Goal: Transaction & Acquisition: Obtain resource

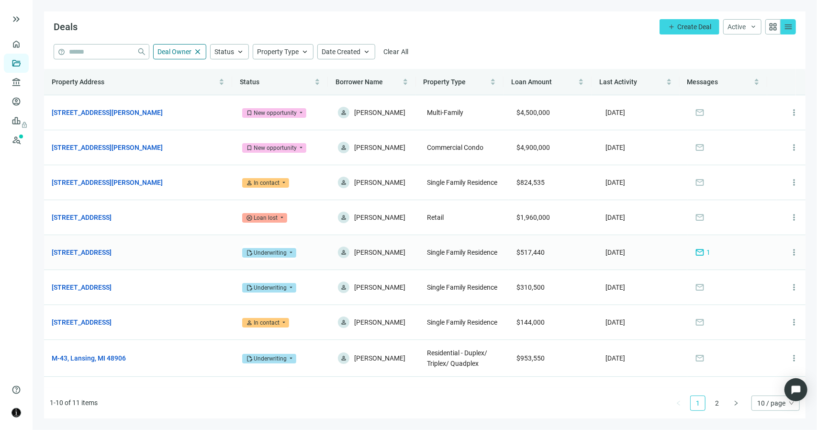
click at [283, 257] on div "Underwriting" at bounding box center [270, 253] width 33 height 10
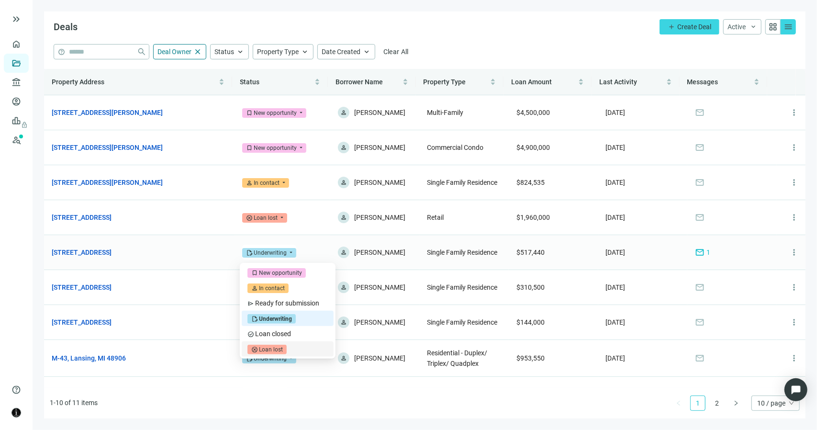
click at [279, 346] on div "Loan lost" at bounding box center [271, 350] width 24 height 10
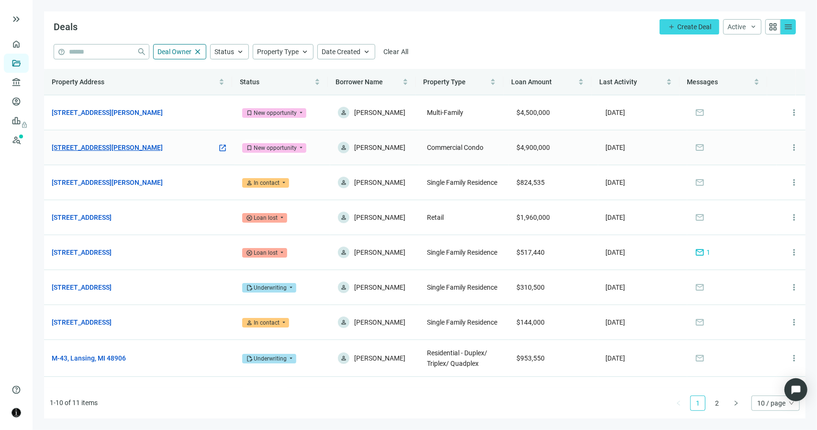
click at [150, 145] on link "448 Wylie Dr, Bloomington, IL 61705" at bounding box center [107, 147] width 111 height 11
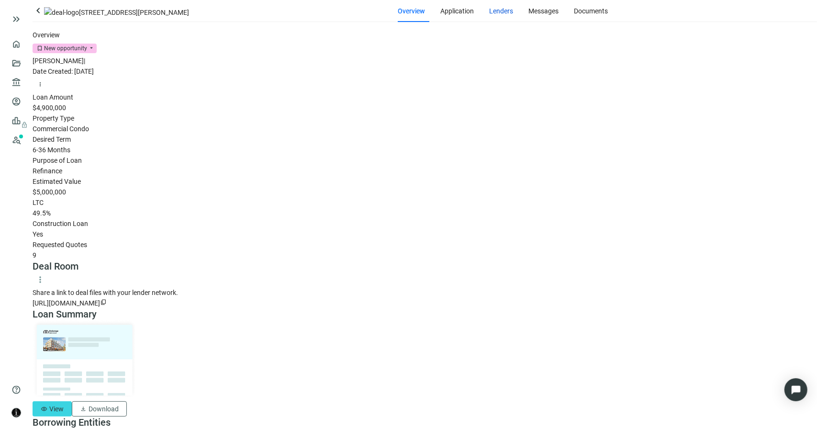
click at [490, 15] on span "Lenders" at bounding box center [502, 11] width 24 height 8
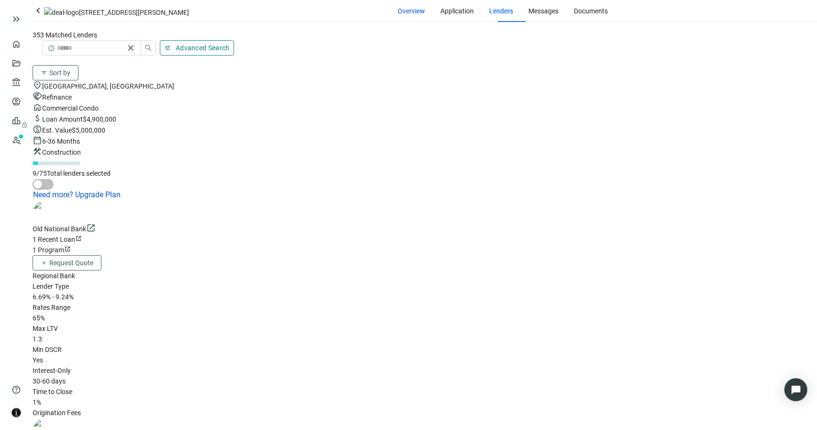
click at [398, 15] on span "Overview" at bounding box center [411, 11] width 27 height 8
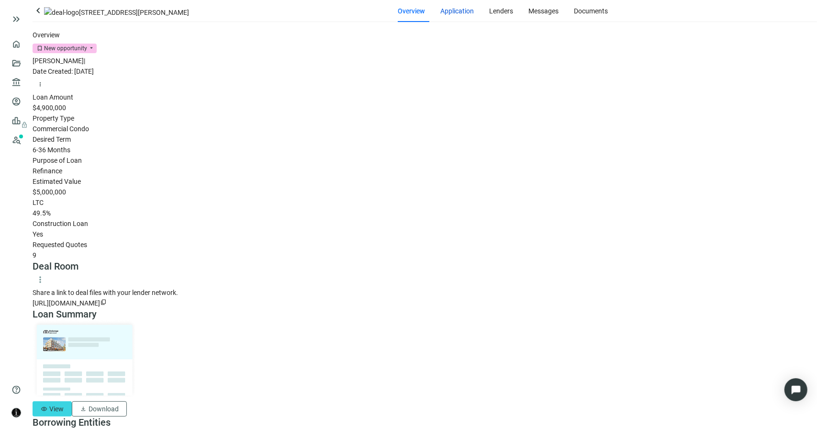
click at [441, 15] on span "Application" at bounding box center [457, 11] width 33 height 8
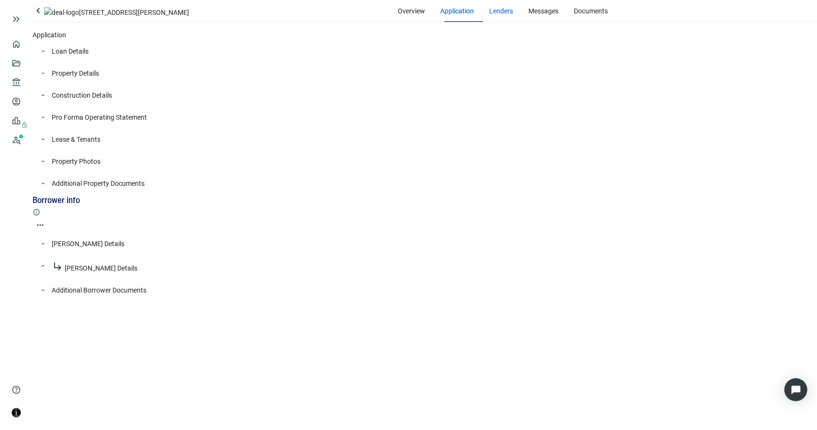
click at [490, 15] on span "Lenders" at bounding box center [502, 11] width 24 height 8
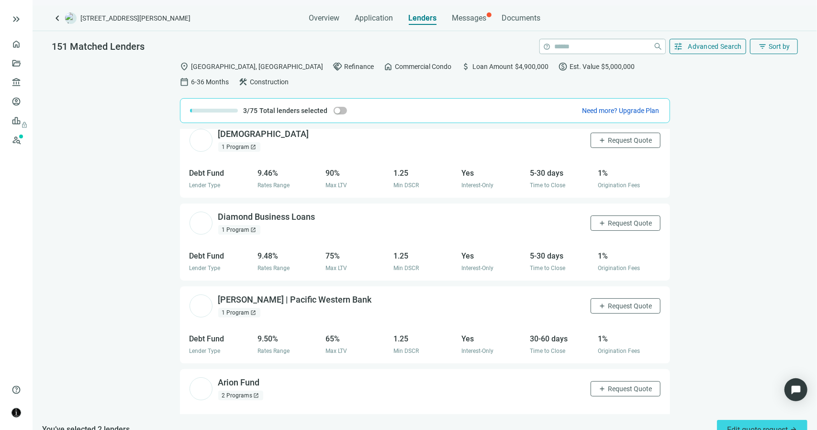
scroll to position [4810, 0]
click at [374, 294] on span "open_in_new" at bounding box center [379, 299] width 10 height 10
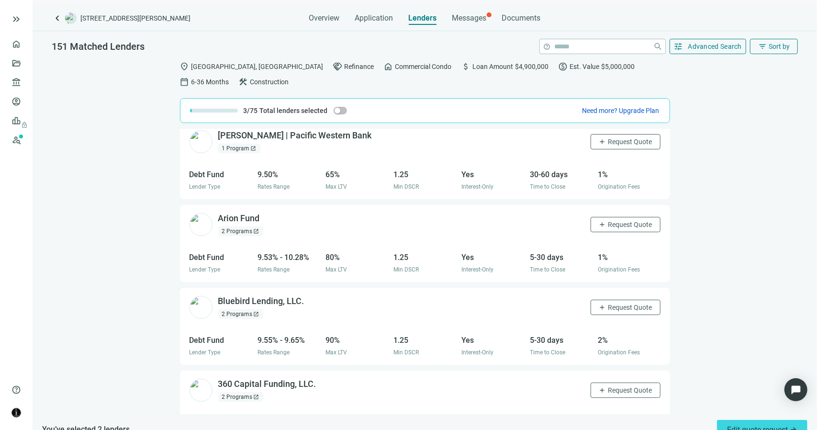
scroll to position [5097, 0]
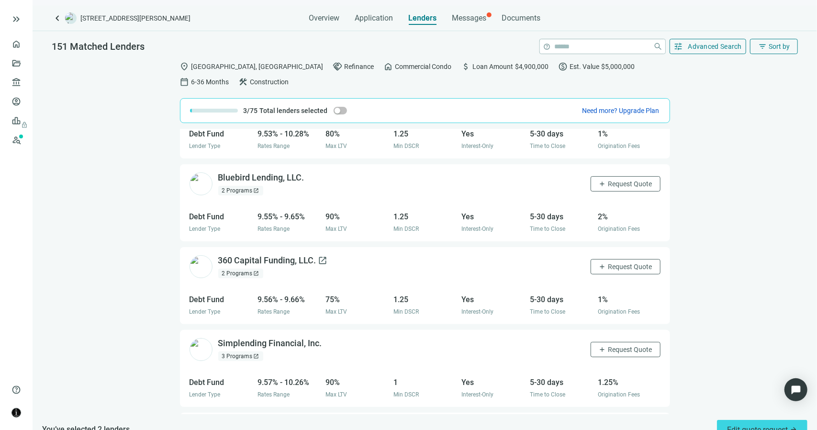
click at [318, 256] on span "open_in_new" at bounding box center [323, 261] width 10 height 10
click at [608, 263] on span "Request Quote" at bounding box center [630, 267] width 44 height 8
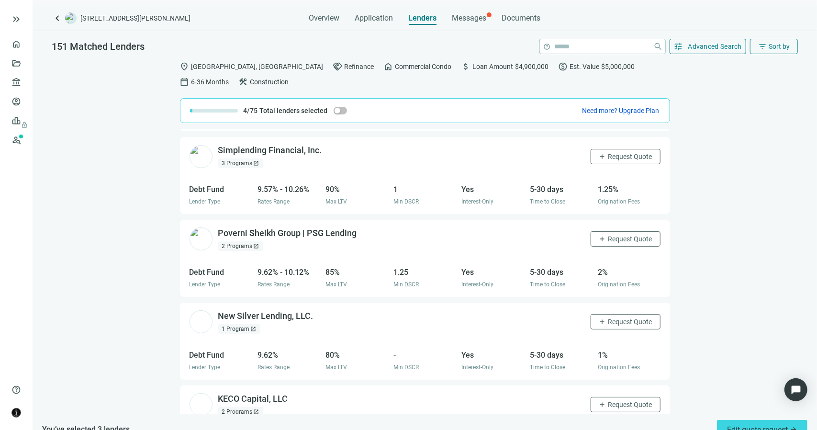
scroll to position [5288, 0]
click at [469, 22] on div "Messages" at bounding box center [469, 18] width 34 height 10
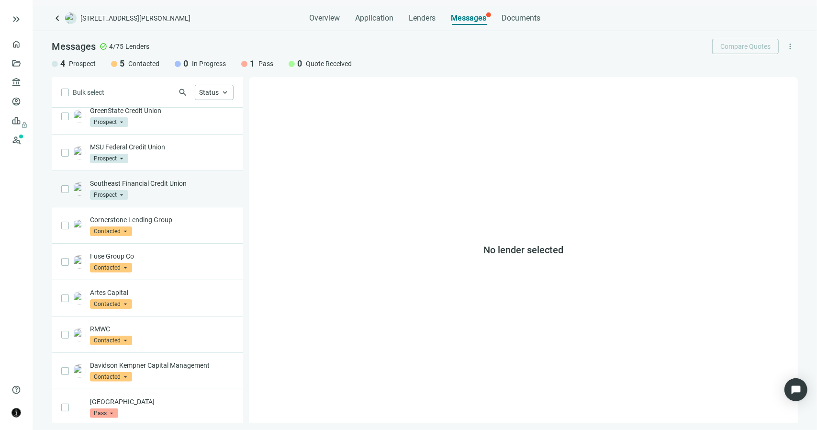
scroll to position [47, 0]
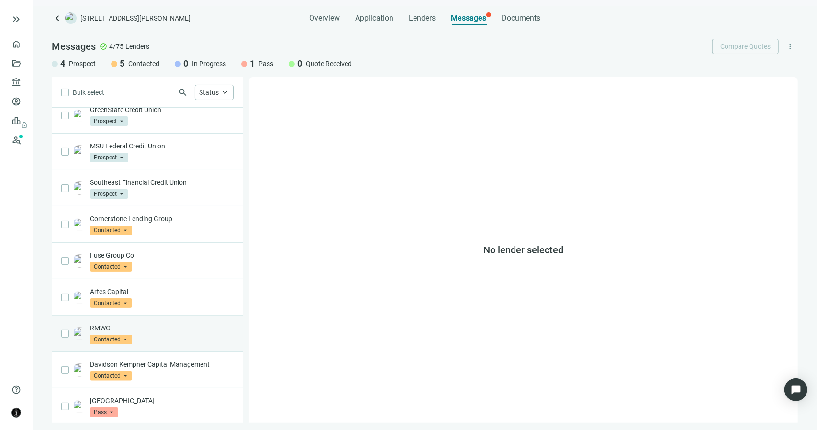
click at [145, 329] on p "RMWC" at bounding box center [162, 328] width 144 height 10
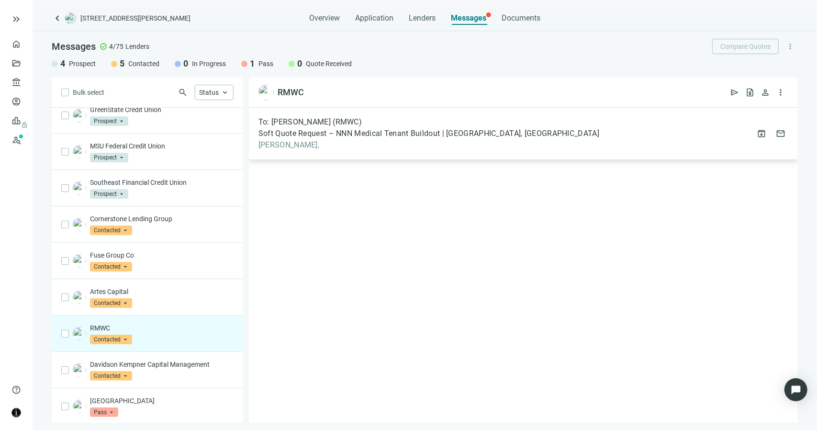
click at [290, 137] on span "Soft Quote Request – NNN Medical Tenant Buildout | Bloomington, IL" at bounding box center [428, 134] width 341 height 10
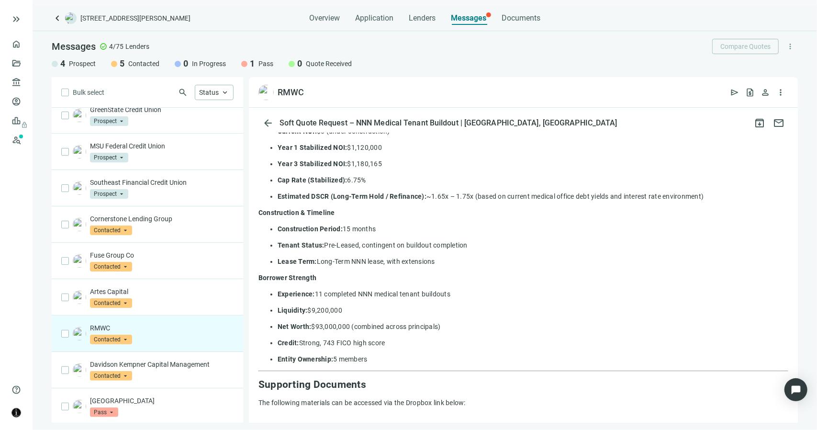
scroll to position [574, 0]
click at [125, 287] on p "Artes Capital" at bounding box center [162, 292] width 144 height 10
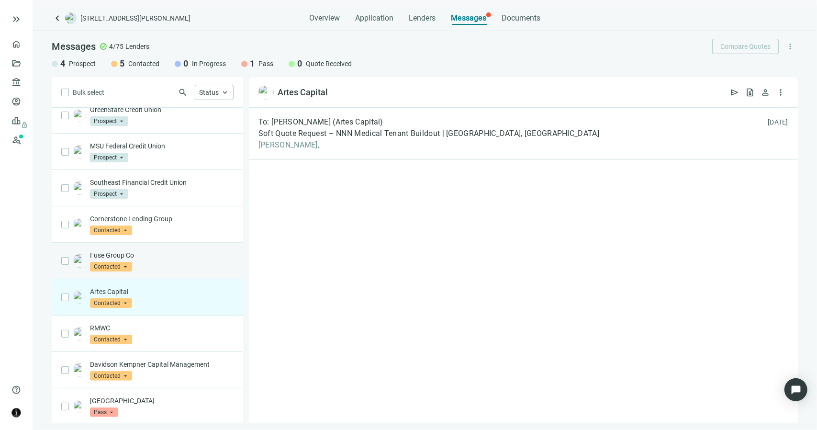
click at [126, 251] on p "Fuse Group Co" at bounding box center [162, 255] width 144 height 10
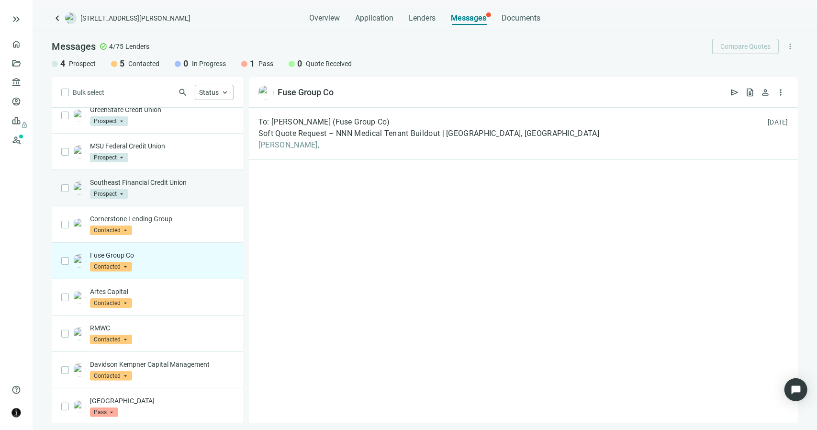
click at [134, 195] on div "Southeast Financial Credit Union Prospect arrow_drop_down" at bounding box center [162, 188] width 144 height 21
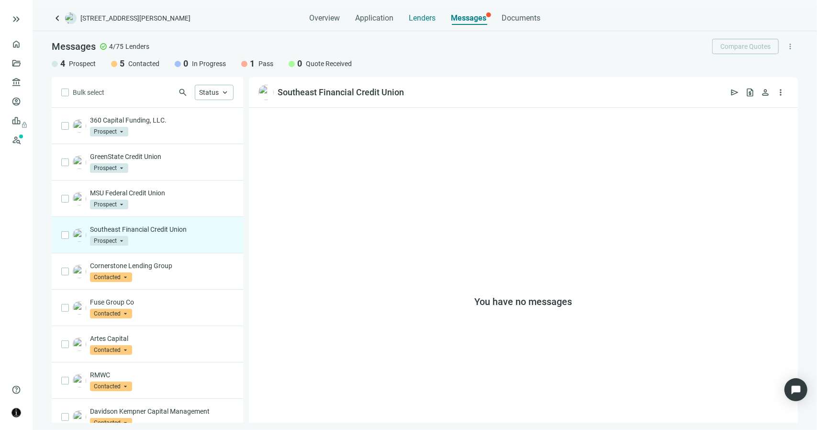
click at [421, 20] on span "Lenders" at bounding box center [422, 18] width 27 height 10
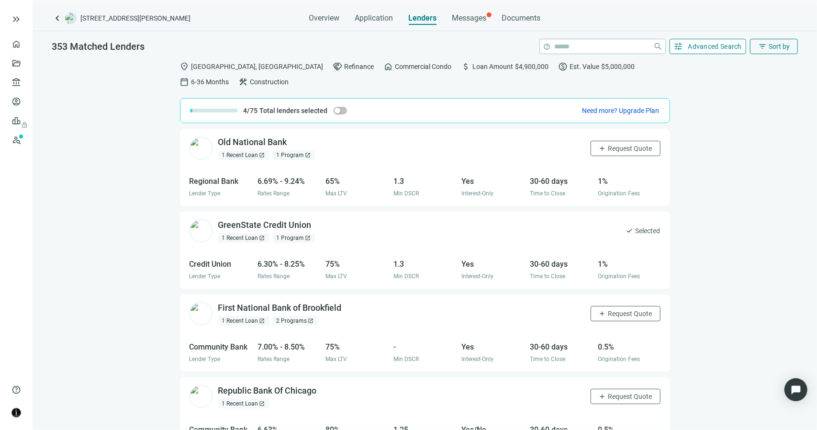
click at [677, 45] on button "tune Advanced Search" at bounding box center [707, 46] width 77 height 15
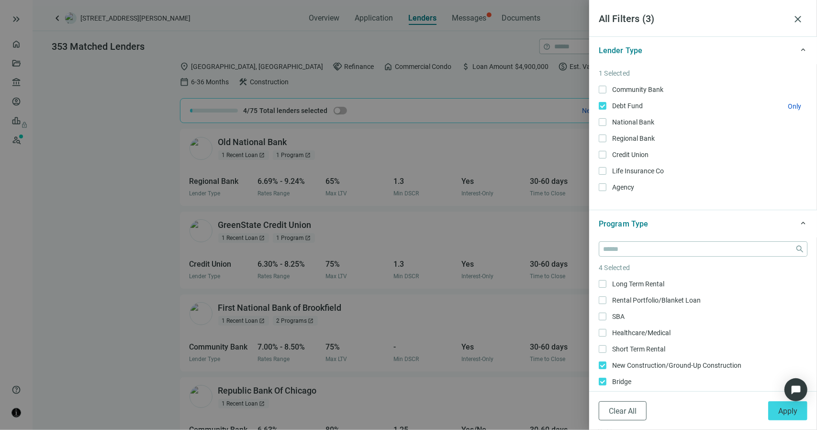
click at [605, 104] on label "Debt Fund Only" at bounding box center [703, 105] width 209 height 11
click at [775, 409] on button "Apply" at bounding box center [787, 410] width 39 height 19
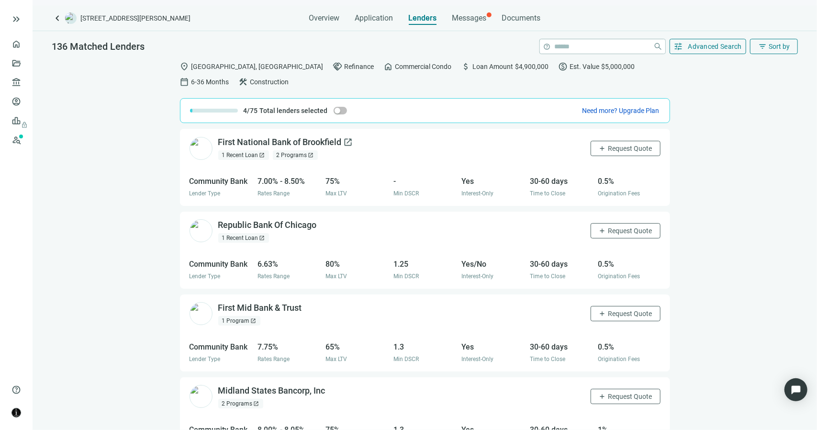
click at [344, 140] on span "open_in_new" at bounding box center [349, 142] width 10 height 10
click at [319, 225] on span "open_in_new" at bounding box center [324, 225] width 10 height 10
click at [321, 221] on span "open_in_new" at bounding box center [324, 225] width 10 height 10
click at [593, 229] on button "add Request Quote" at bounding box center [626, 230] width 70 height 15
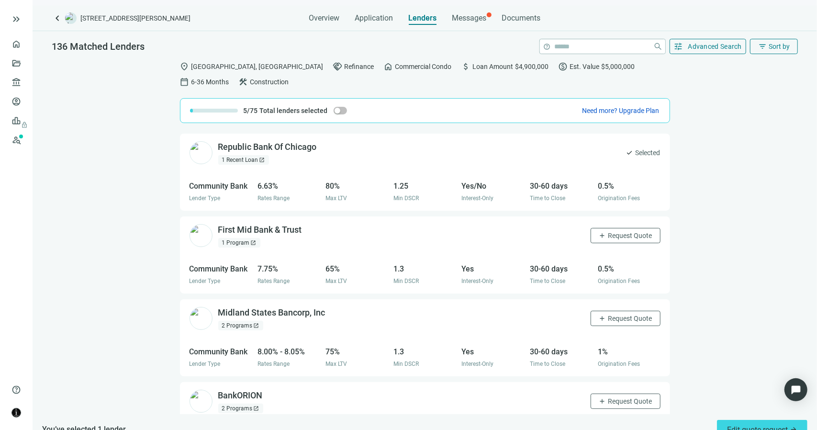
scroll to position [96, 0]
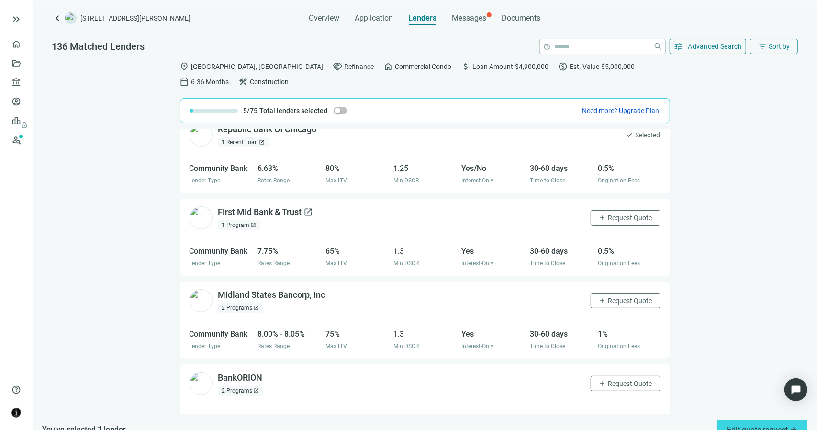
click at [285, 213] on div "First Mid Bank & Trust open_in_new" at bounding box center [265, 212] width 95 height 12
click at [608, 215] on span "Request Quote" at bounding box center [630, 218] width 44 height 8
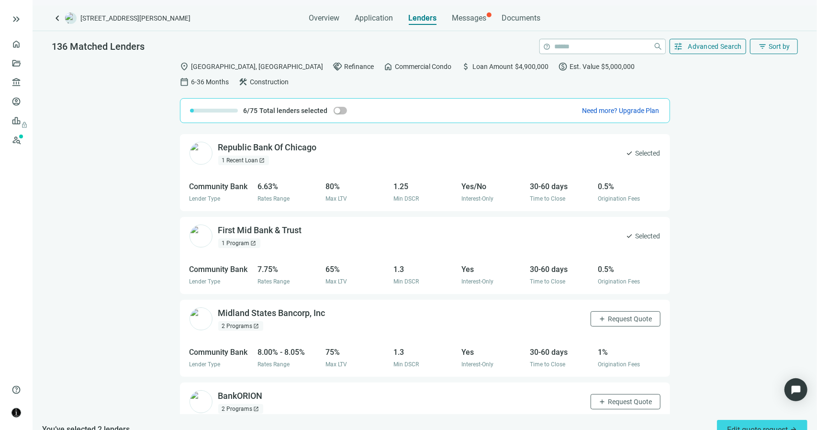
scroll to position [48, 0]
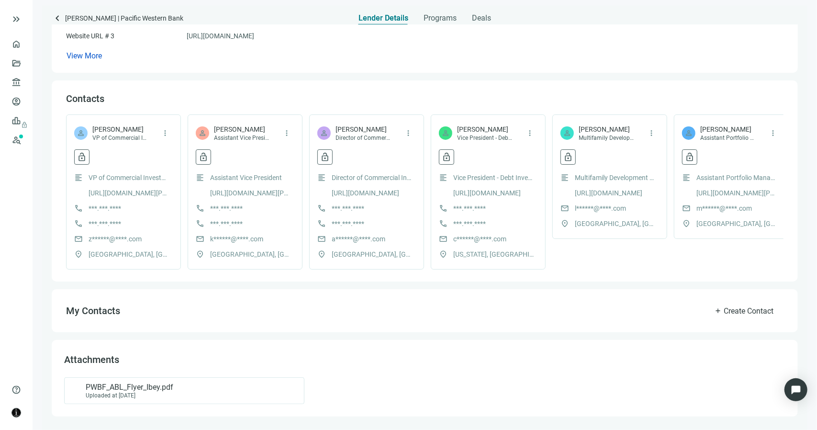
scroll to position [225, 0]
click at [161, 394] on div "Uploaded at 03.18.2022" at bounding box center [130, 395] width 88 height 7
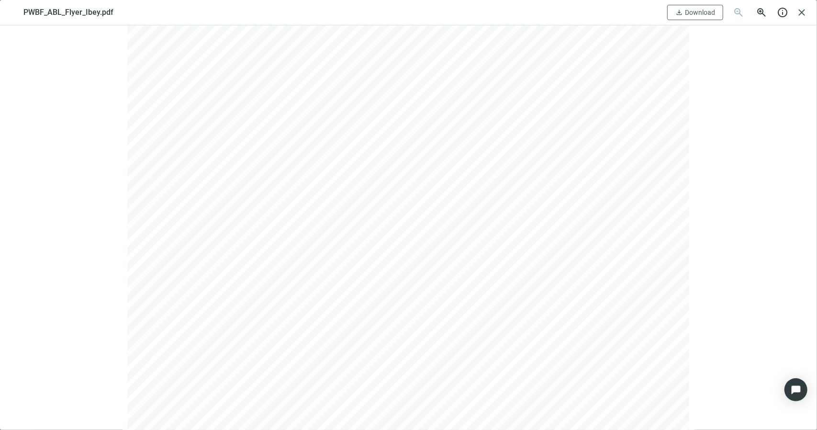
scroll to position [1060, 0]
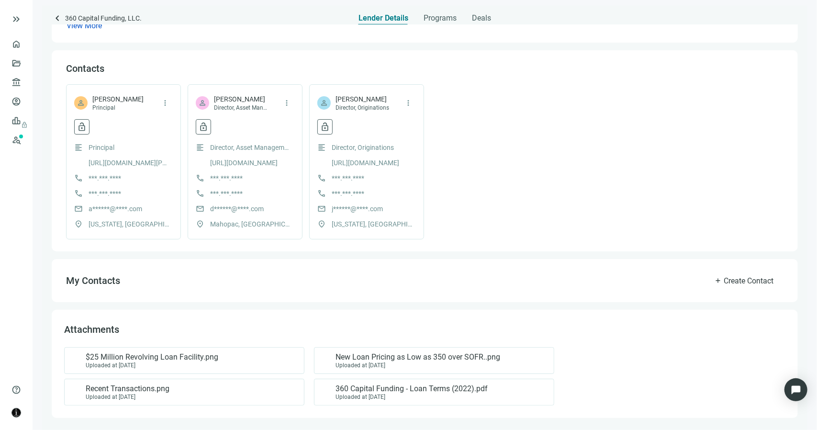
scroll to position [207, 0]
click at [253, 392] on div "Recent Transactions.png Uploaded at 03.15.2024" at bounding box center [182, 391] width 224 height 16
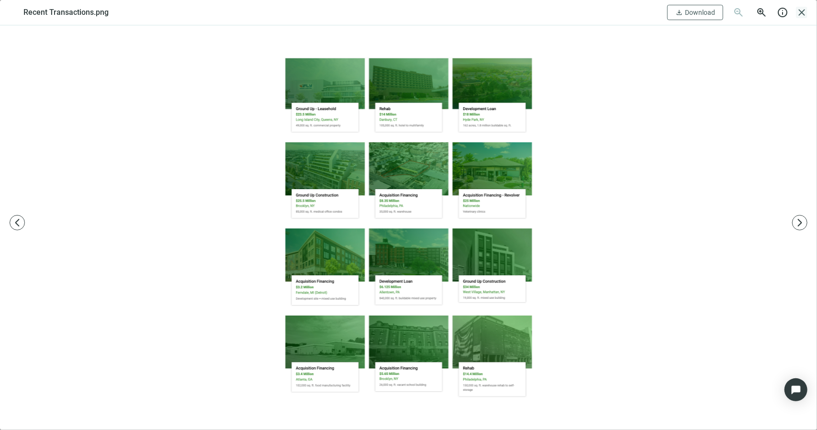
click at [801, 13] on span "close" at bounding box center [801, 12] width 11 height 11
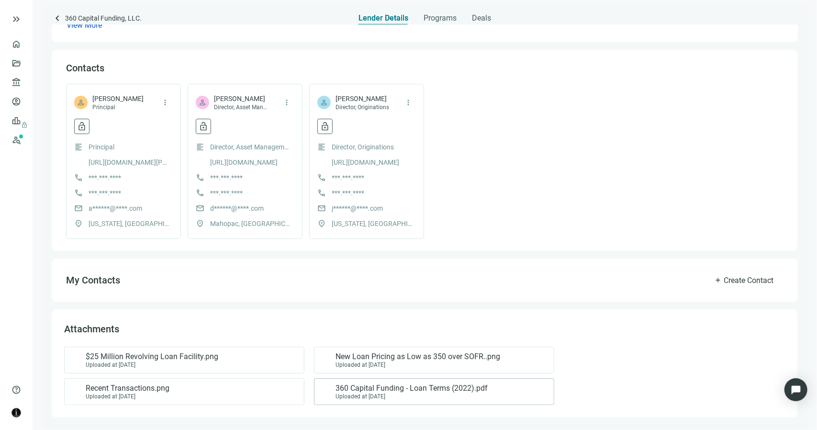
click at [369, 395] on div "Uploaded at 03.17.2022" at bounding box center [411, 396] width 152 height 7
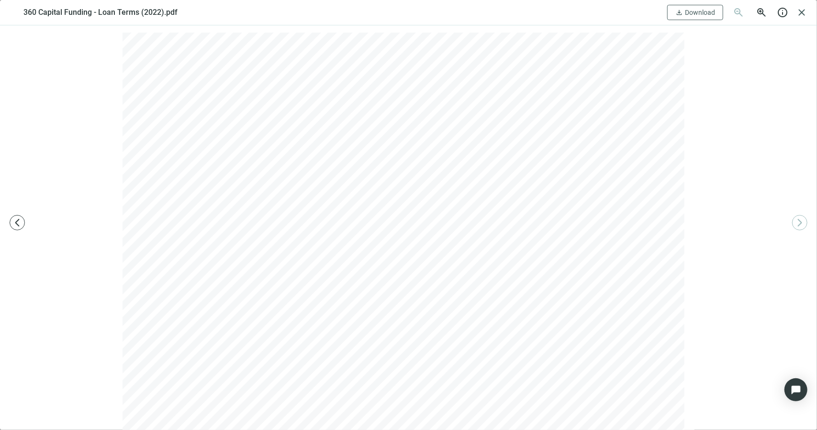
scroll to position [0, 0]
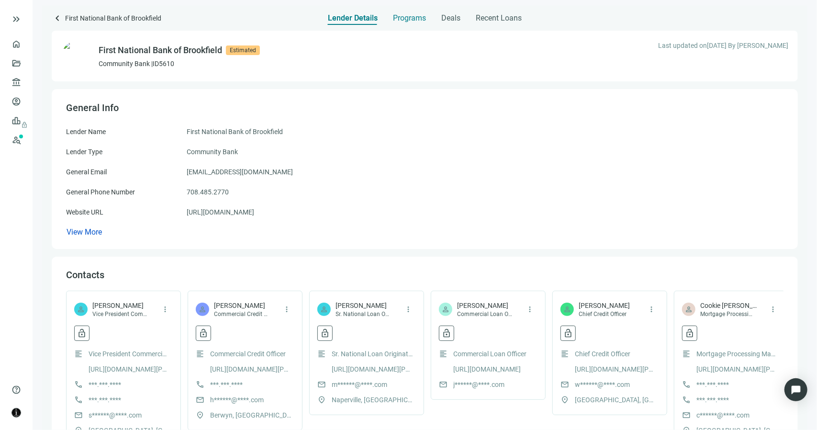
click at [413, 17] on span "Programs" at bounding box center [409, 18] width 33 height 10
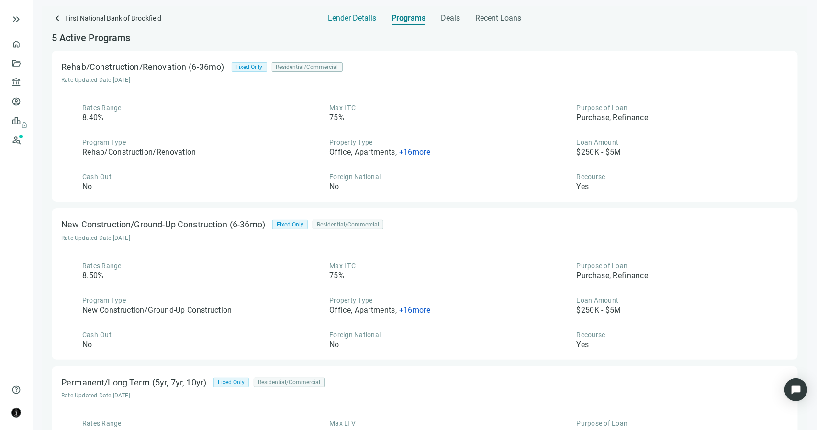
click at [349, 17] on span "Lender Details" at bounding box center [352, 18] width 48 height 10
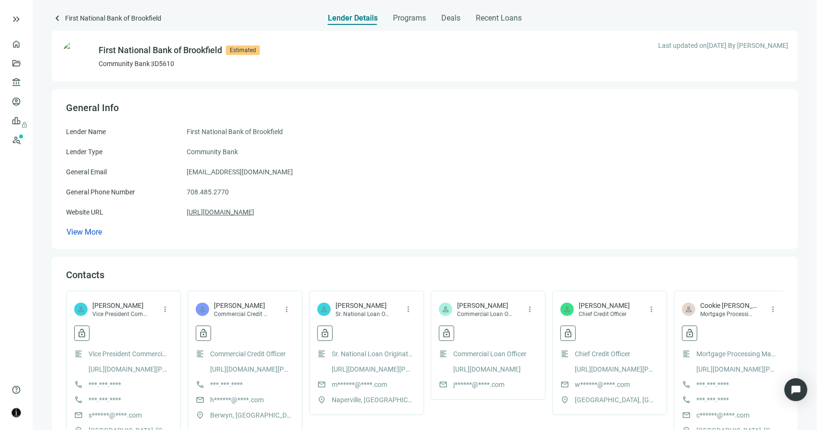
click at [249, 215] on link "[URL][DOMAIN_NAME]" at bounding box center [220, 212] width 67 height 11
click at [485, 17] on span "Recent Loans" at bounding box center [499, 18] width 46 height 10
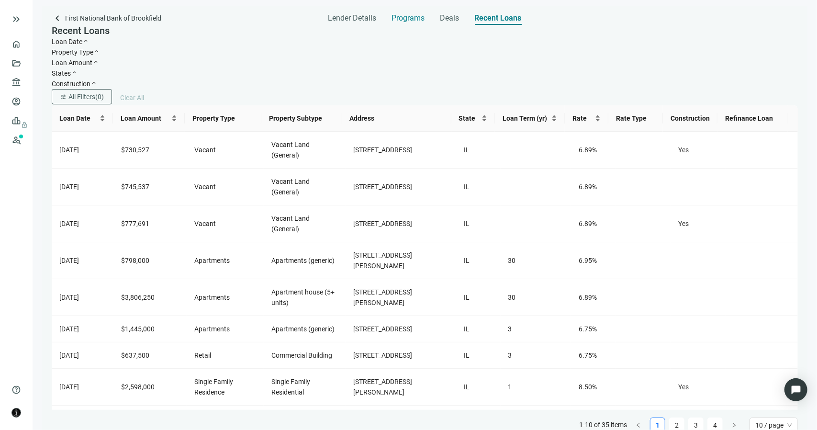
click at [408, 21] on span "Programs" at bounding box center [408, 18] width 33 height 10
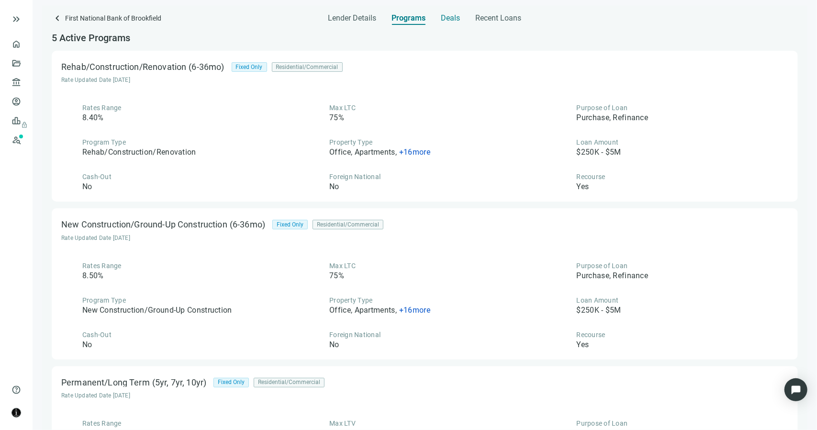
click at [445, 18] on span "Deals" at bounding box center [450, 18] width 19 height 10
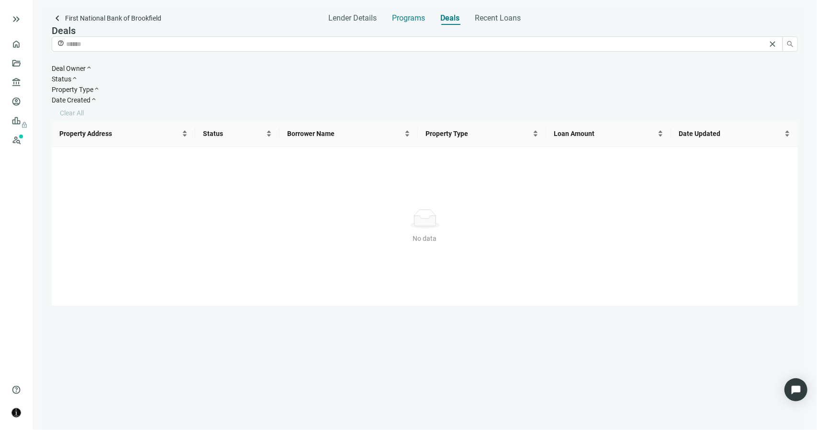
click at [405, 19] on span "Programs" at bounding box center [408, 18] width 33 height 10
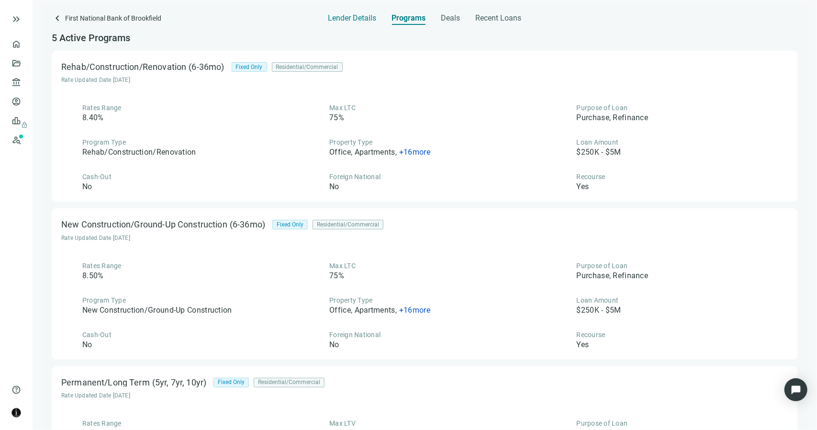
click at [370, 19] on span "Lender Details" at bounding box center [352, 18] width 48 height 10
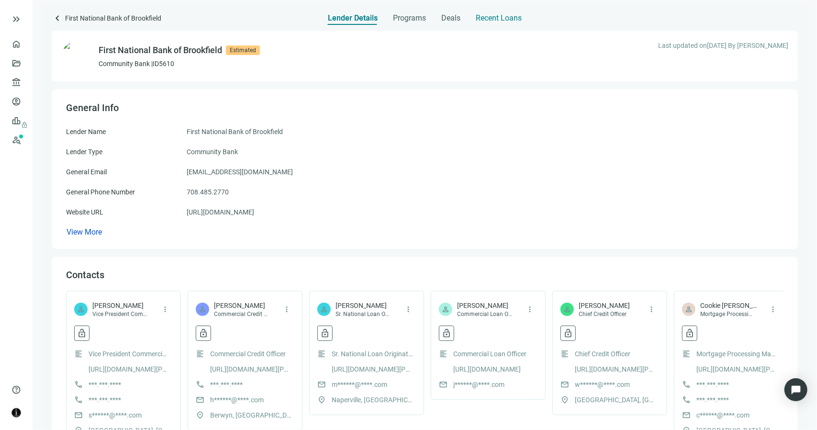
click at [488, 18] on span "Recent Loans" at bounding box center [499, 18] width 46 height 10
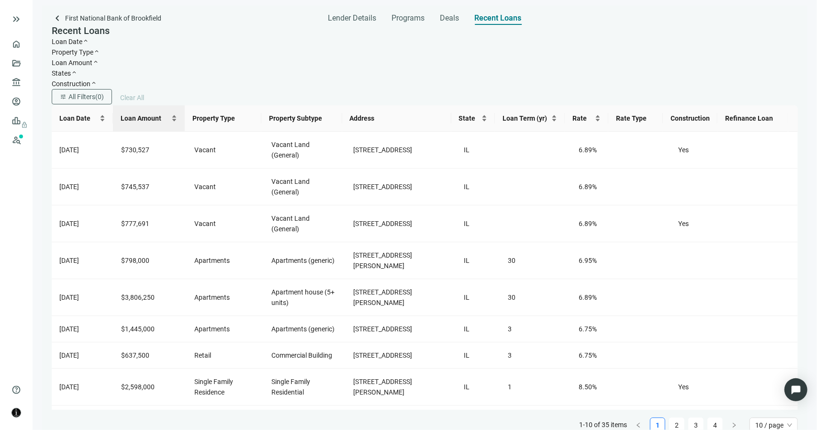
click at [172, 113] on div "Loan Amount" at bounding box center [149, 118] width 57 height 11
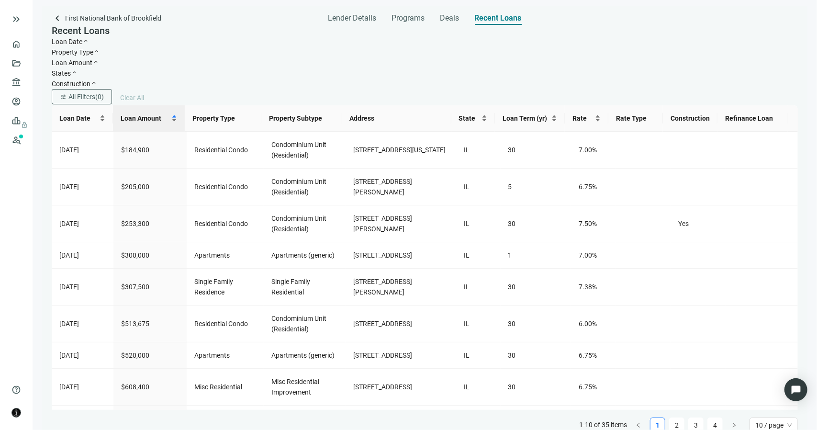
click at [175, 113] on div "Loan Amount" at bounding box center [149, 118] width 57 height 11
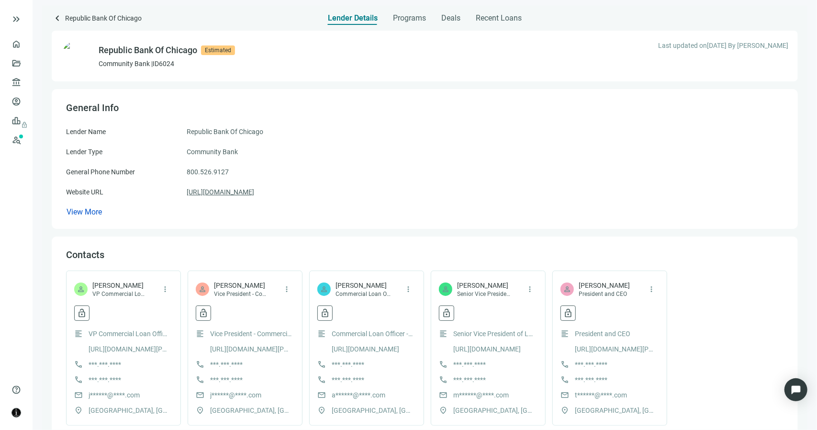
click at [254, 192] on link "[URL][DOMAIN_NAME]" at bounding box center [220, 192] width 67 height 11
click at [403, 21] on span "Programs" at bounding box center [409, 18] width 33 height 10
click at [89, 210] on span "View More" at bounding box center [84, 211] width 35 height 9
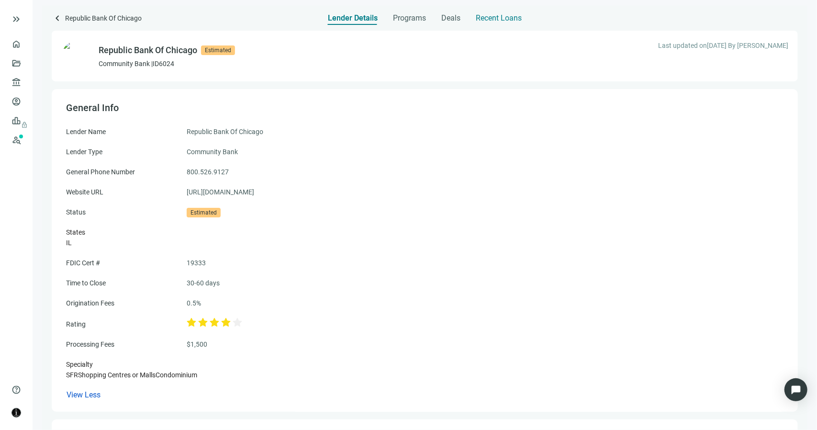
click at [486, 21] on span "Recent Loans" at bounding box center [499, 18] width 46 height 10
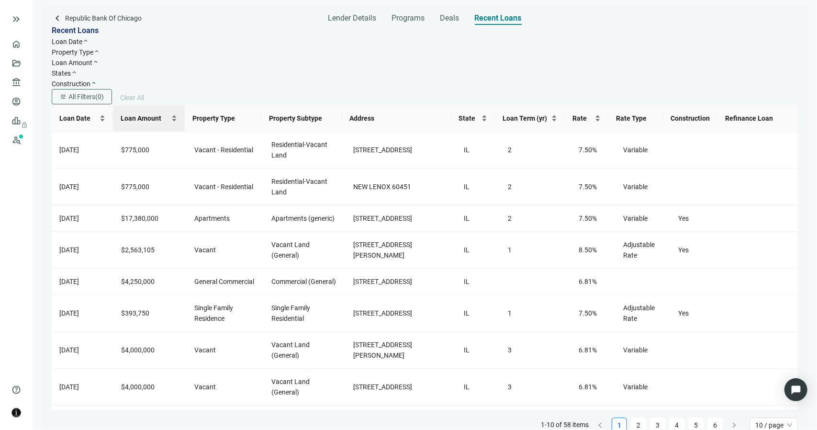
click at [174, 113] on div "Loan Amount" at bounding box center [149, 118] width 57 height 11
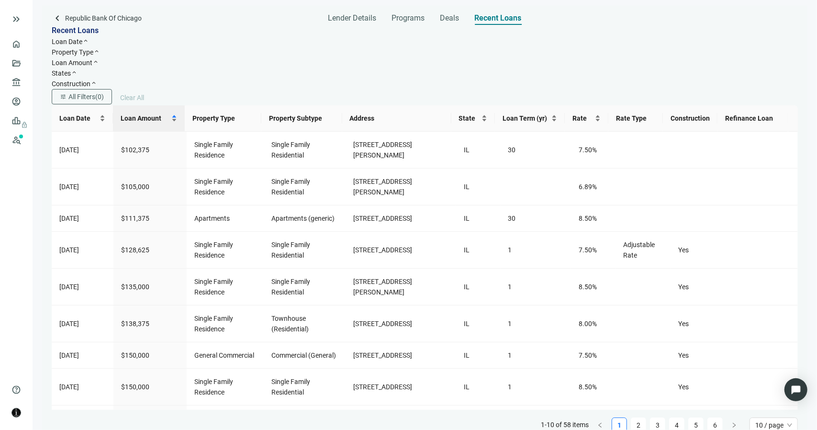
click at [173, 113] on div "Loan Amount" at bounding box center [149, 118] width 57 height 11
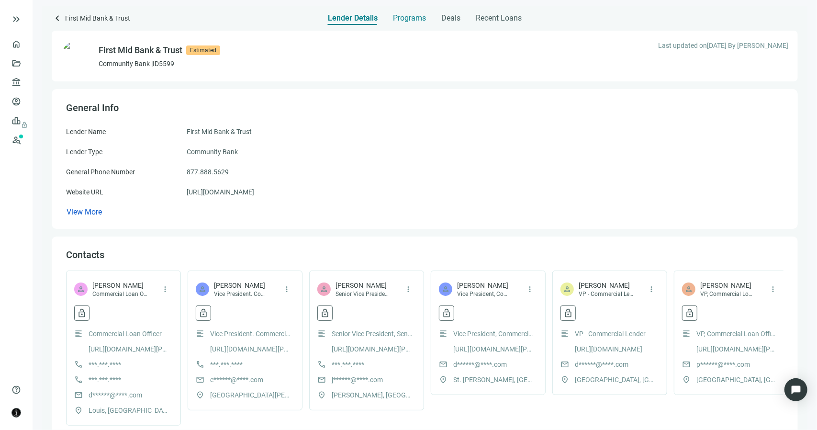
click at [418, 18] on span "Programs" at bounding box center [409, 18] width 33 height 10
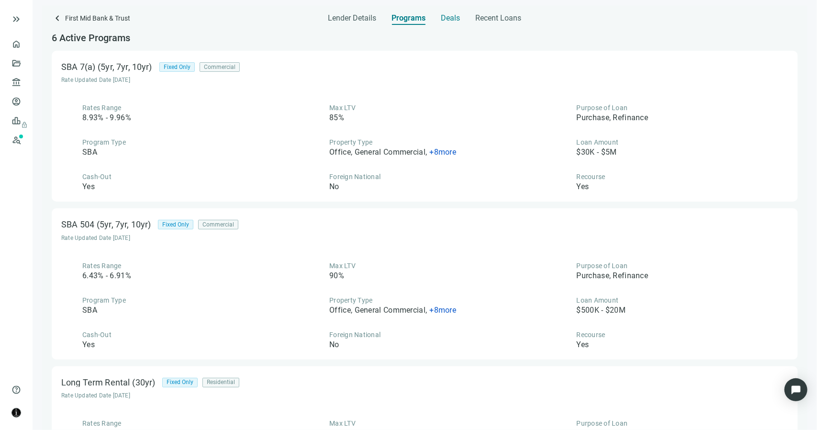
click at [455, 21] on span "Deals" at bounding box center [450, 18] width 19 height 10
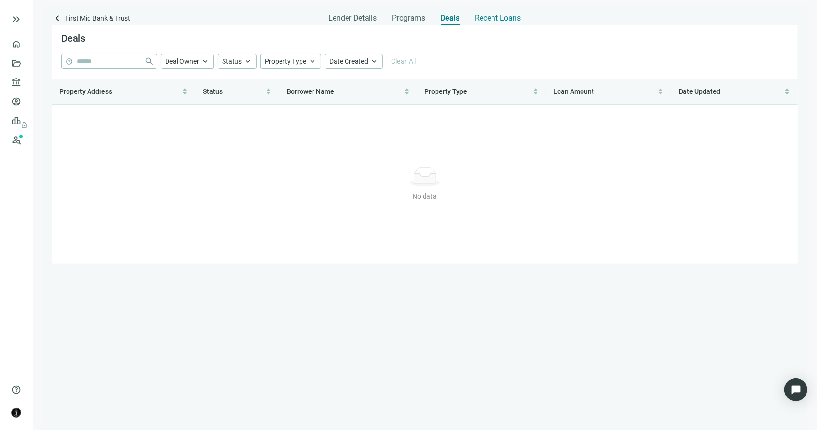
click at [495, 18] on span "Recent Loans" at bounding box center [498, 18] width 46 height 10
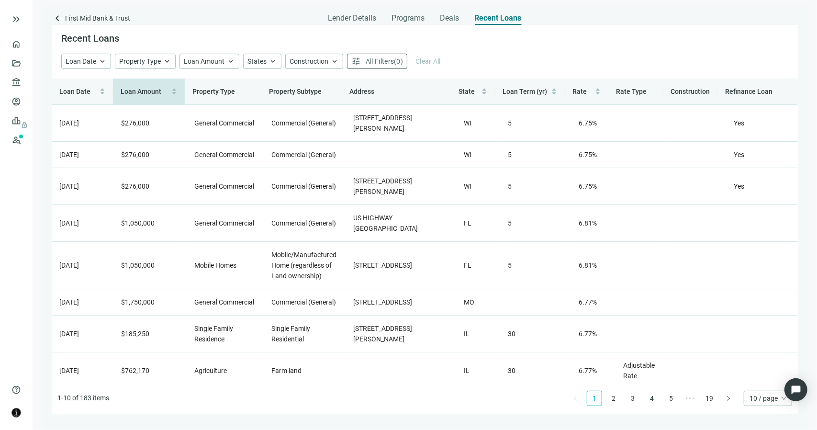
click at [176, 89] on div "Loan Amount" at bounding box center [149, 91] width 57 height 11
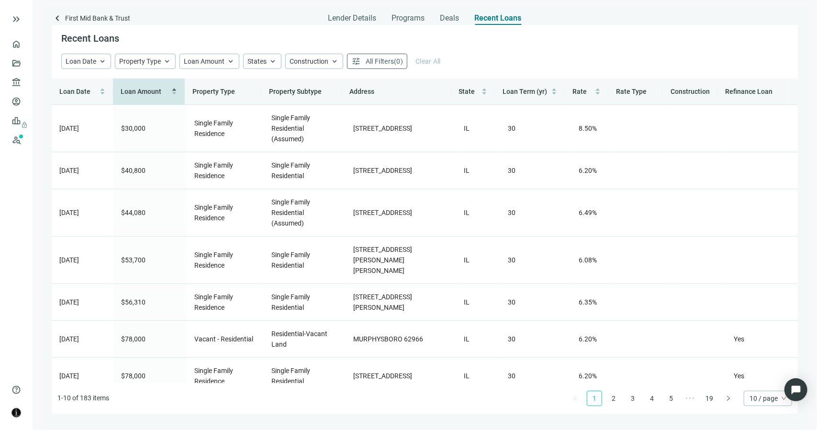
click at [174, 93] on div "Loan Amount" at bounding box center [149, 91] width 57 height 11
